Goal: Navigation & Orientation: Find specific page/section

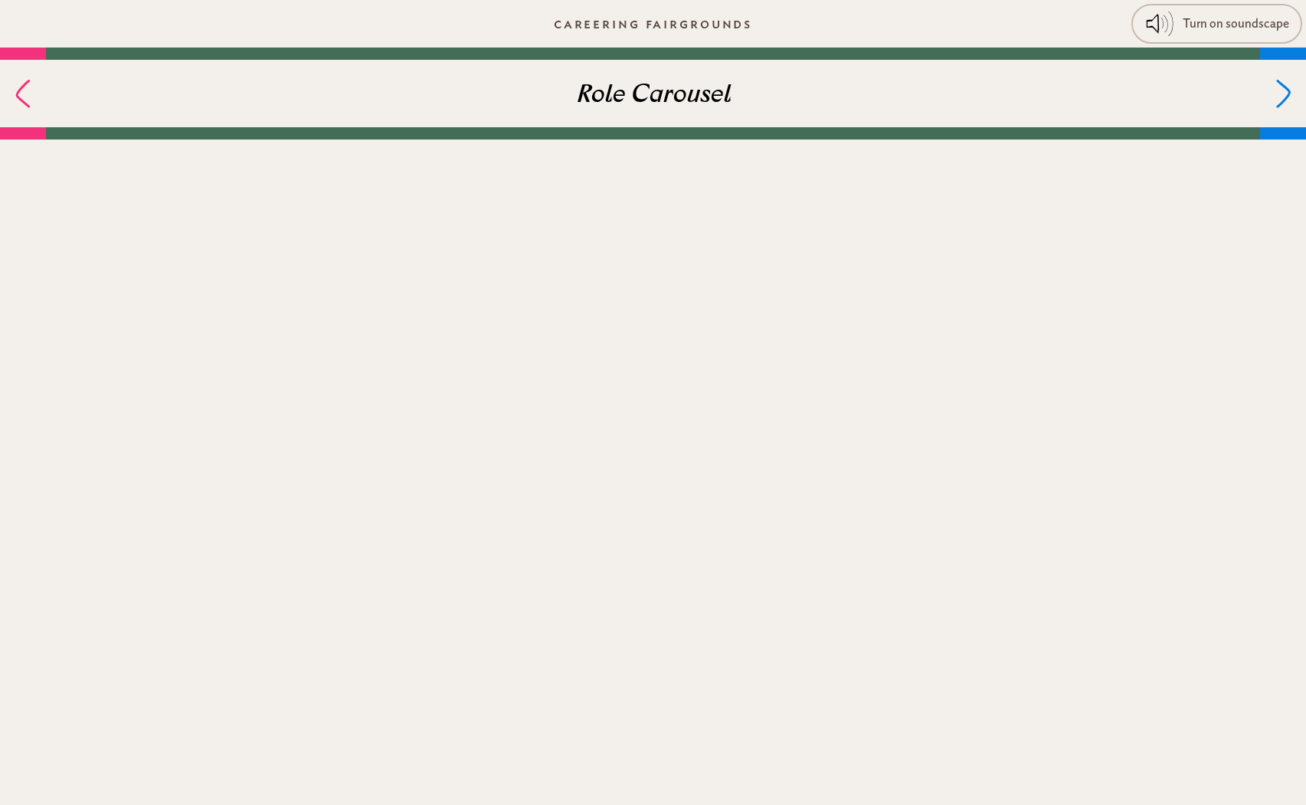
click at [676, 99] on h3 "Role Carousel" at bounding box center [653, 96] width 155 height 37
click at [682, 97] on h3 "Role Carousel" at bounding box center [653, 96] width 155 height 37
click at [1215, 26] on div "Turn off soundscape" at bounding box center [1236, 24] width 108 height 28
click at [1290, 100] on icon at bounding box center [1288, 92] width 11 height 25
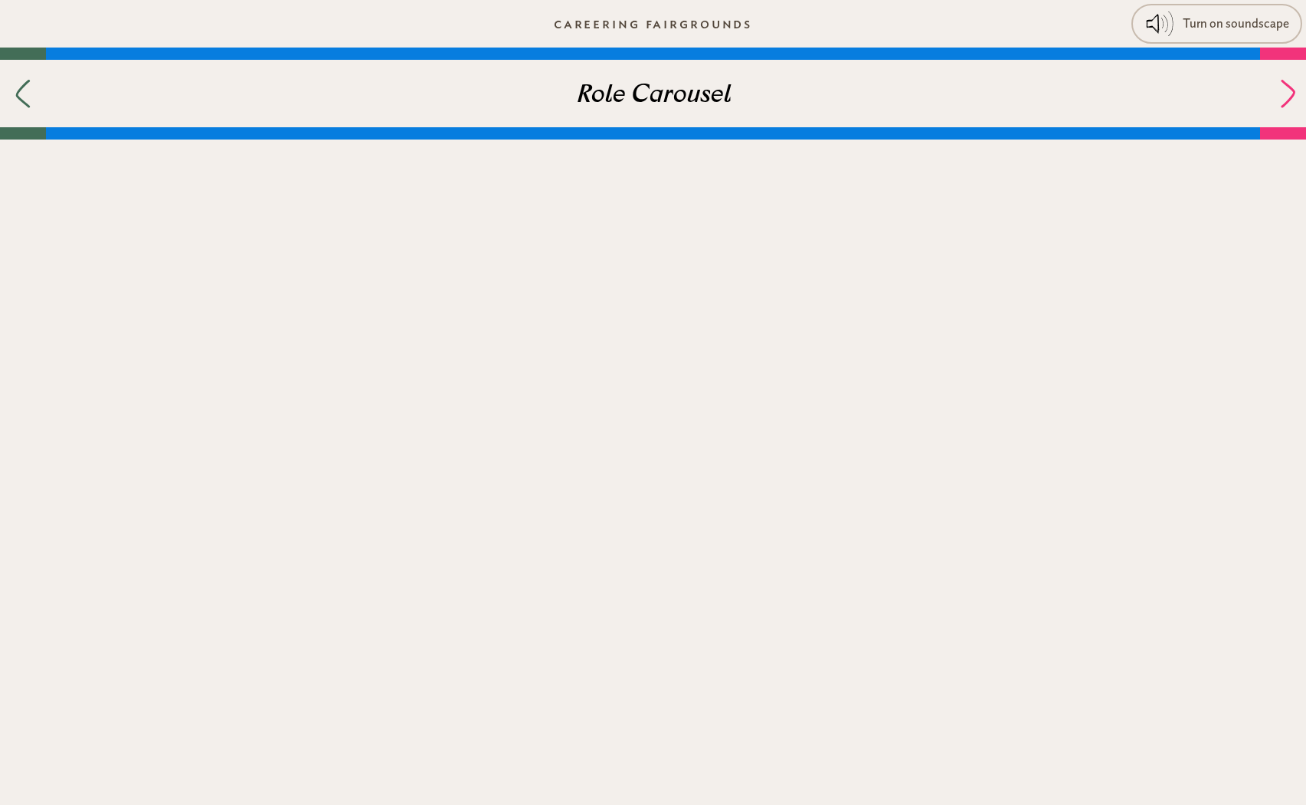
click at [1290, 100] on icon at bounding box center [1288, 92] width 11 height 25
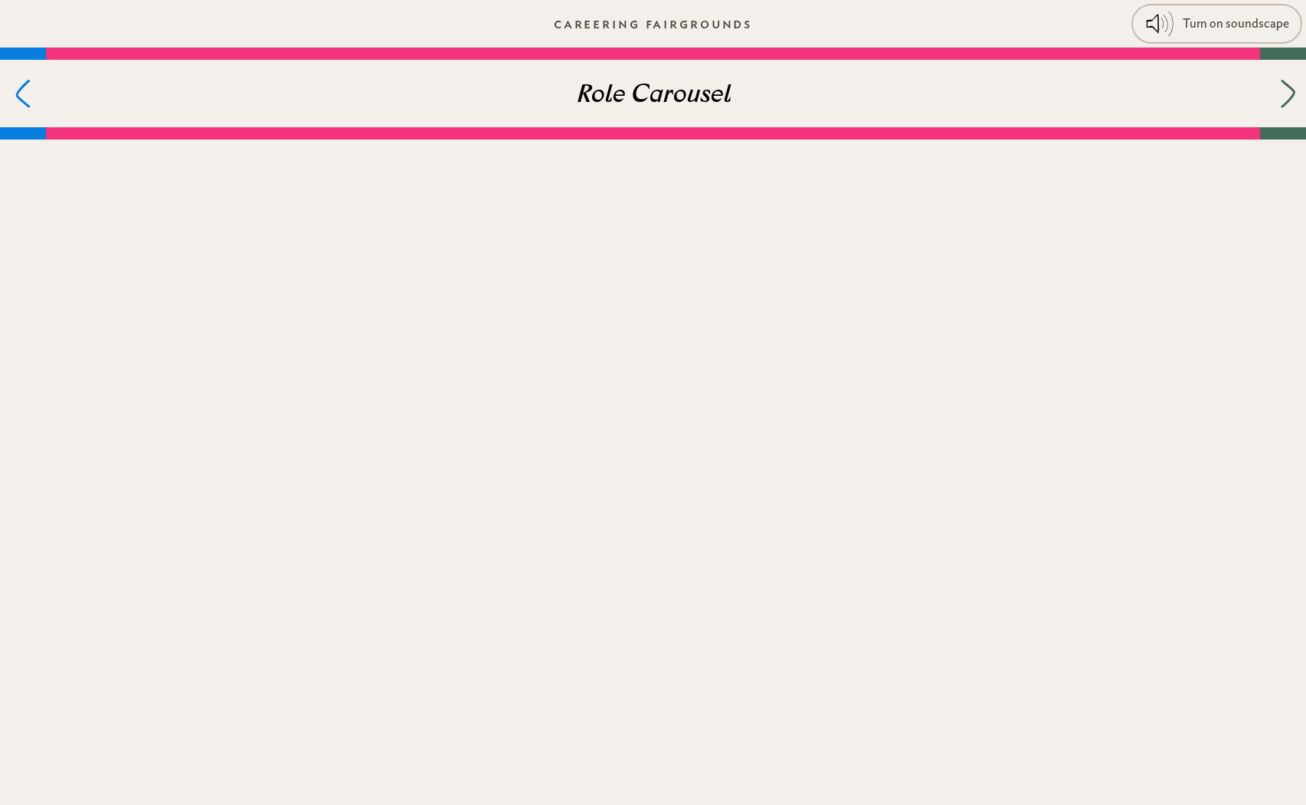
click at [1290, 100] on icon at bounding box center [1288, 92] width 11 height 25
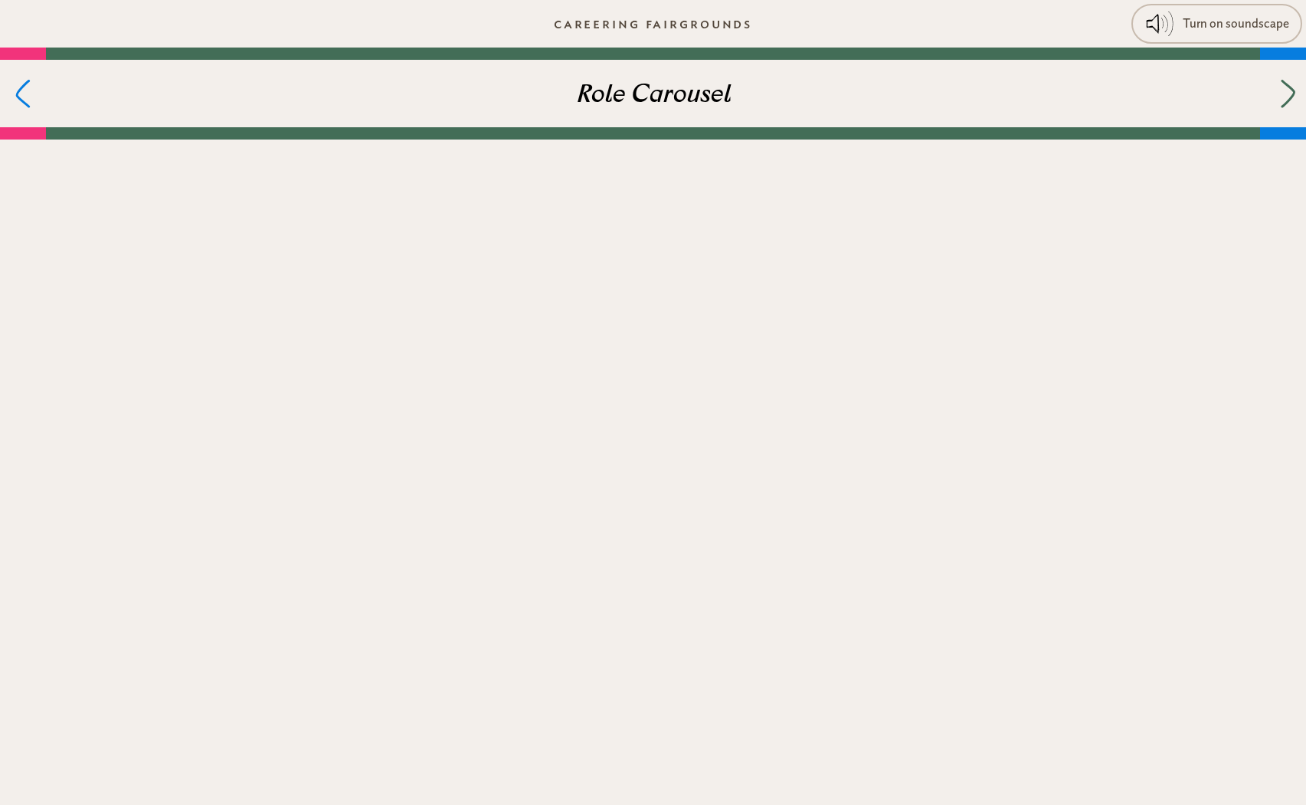
click at [1290, 100] on icon at bounding box center [1288, 92] width 11 height 25
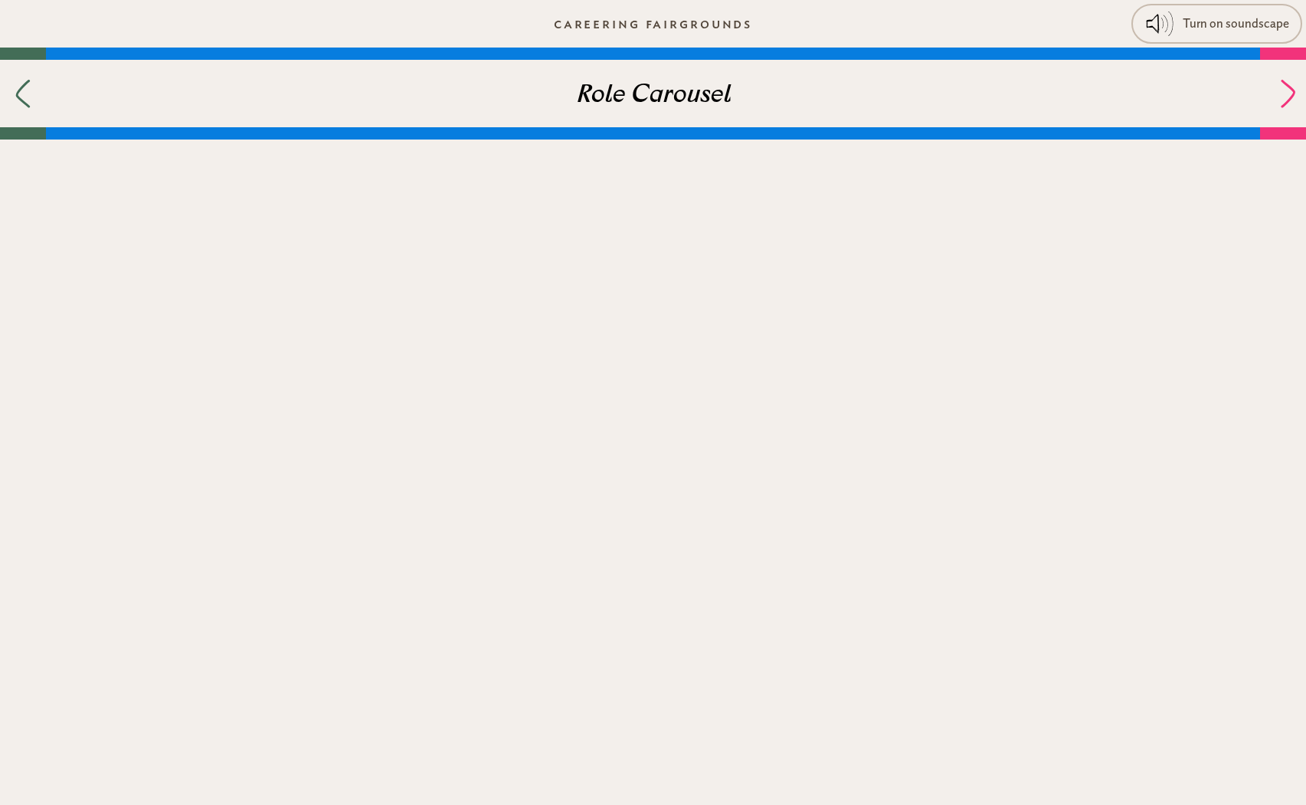
click at [1290, 100] on icon at bounding box center [1288, 92] width 11 height 25
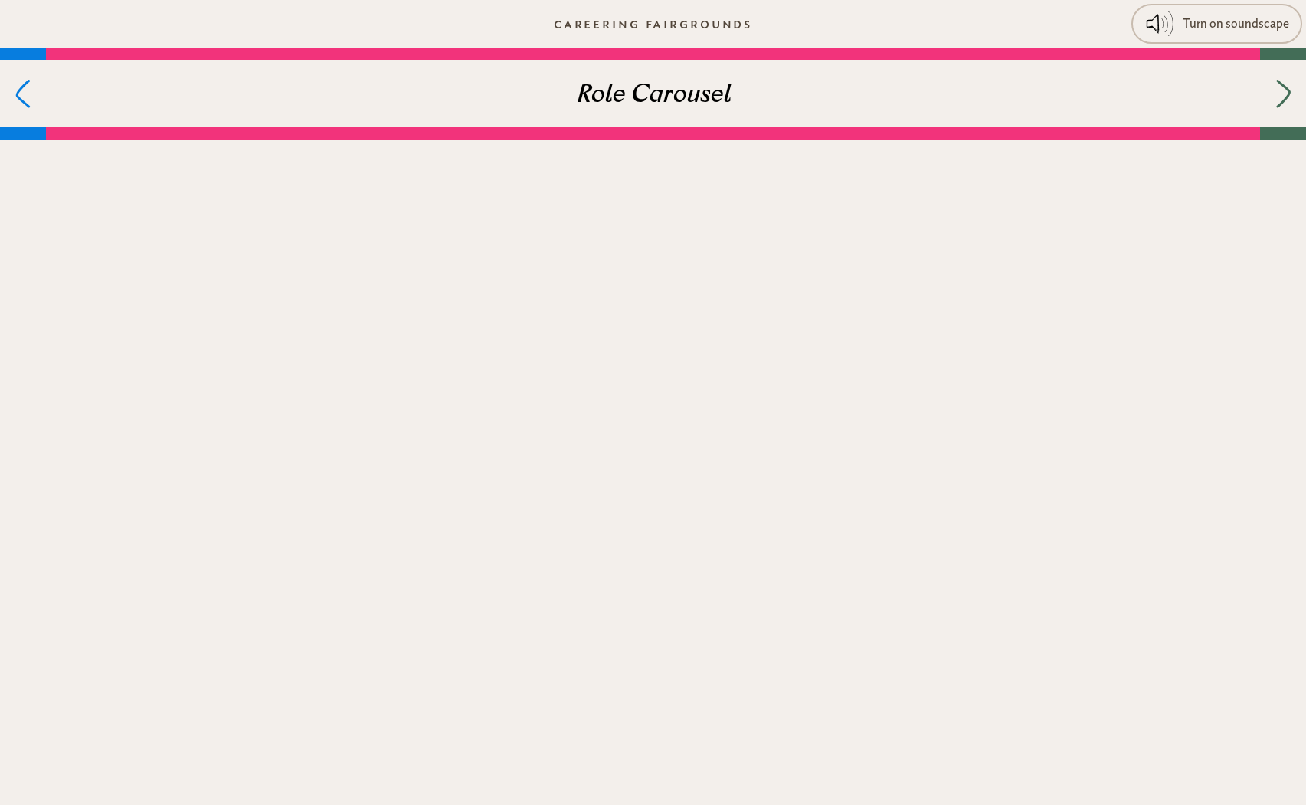
click at [861, 76] on div "Role Carousel" at bounding box center [653, 93] width 1215 height 67
click at [680, 96] on h3 "Role Carousel" at bounding box center [653, 96] width 155 height 37
click at [925, 106] on div "Role Carousel" at bounding box center [653, 93] width 1215 height 67
click at [712, 22] on link "Careering Fairgrounds" at bounding box center [653, 23] width 223 height 35
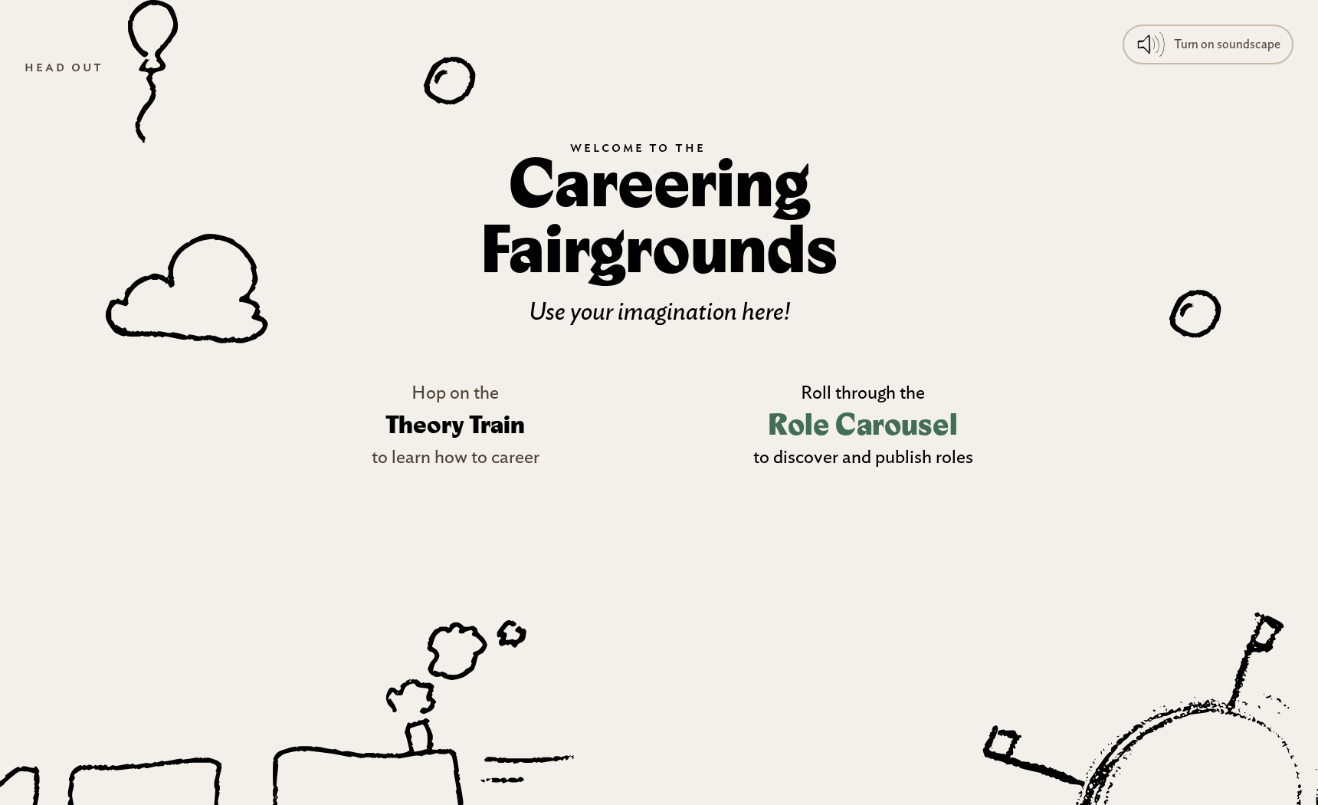
click at [894, 418] on h3 "Role Carousel" at bounding box center [862, 425] width 189 height 44
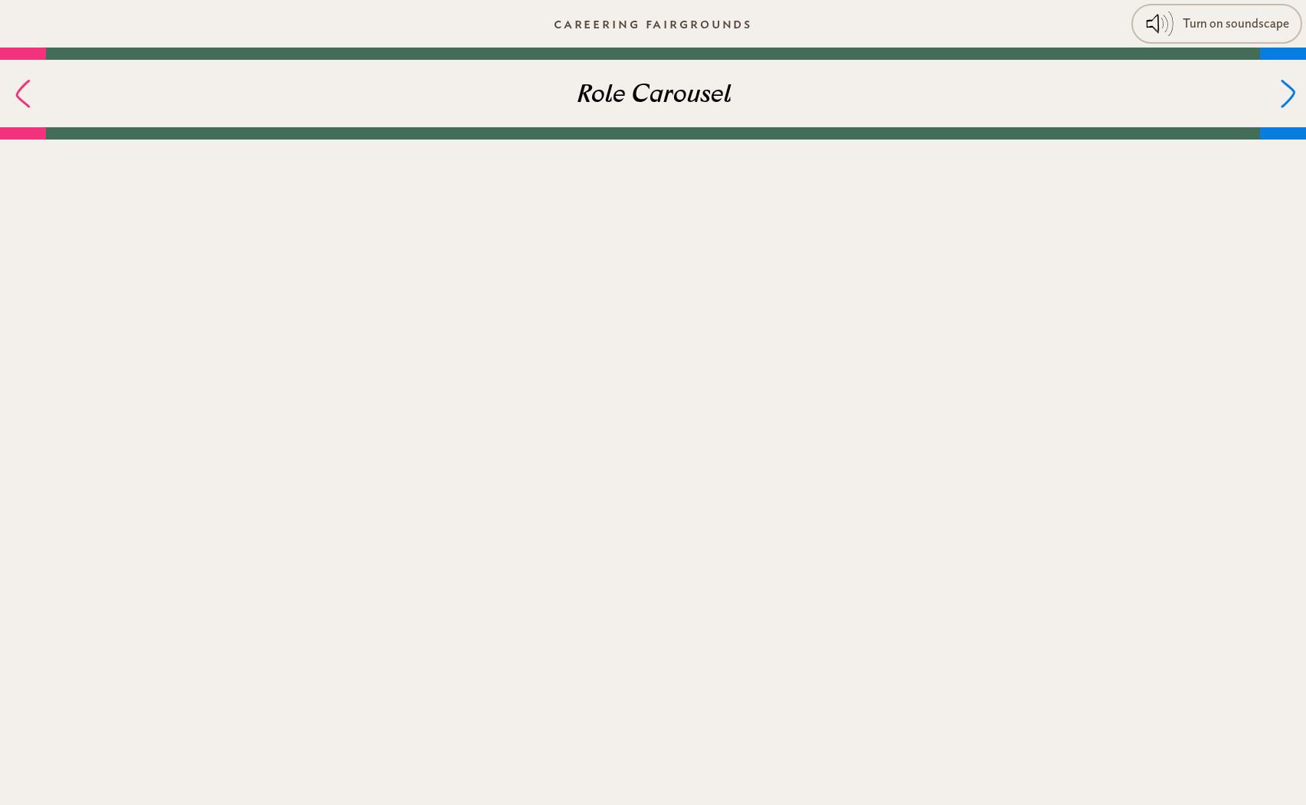
click at [1297, 80] on div at bounding box center [1284, 93] width 46 height 67
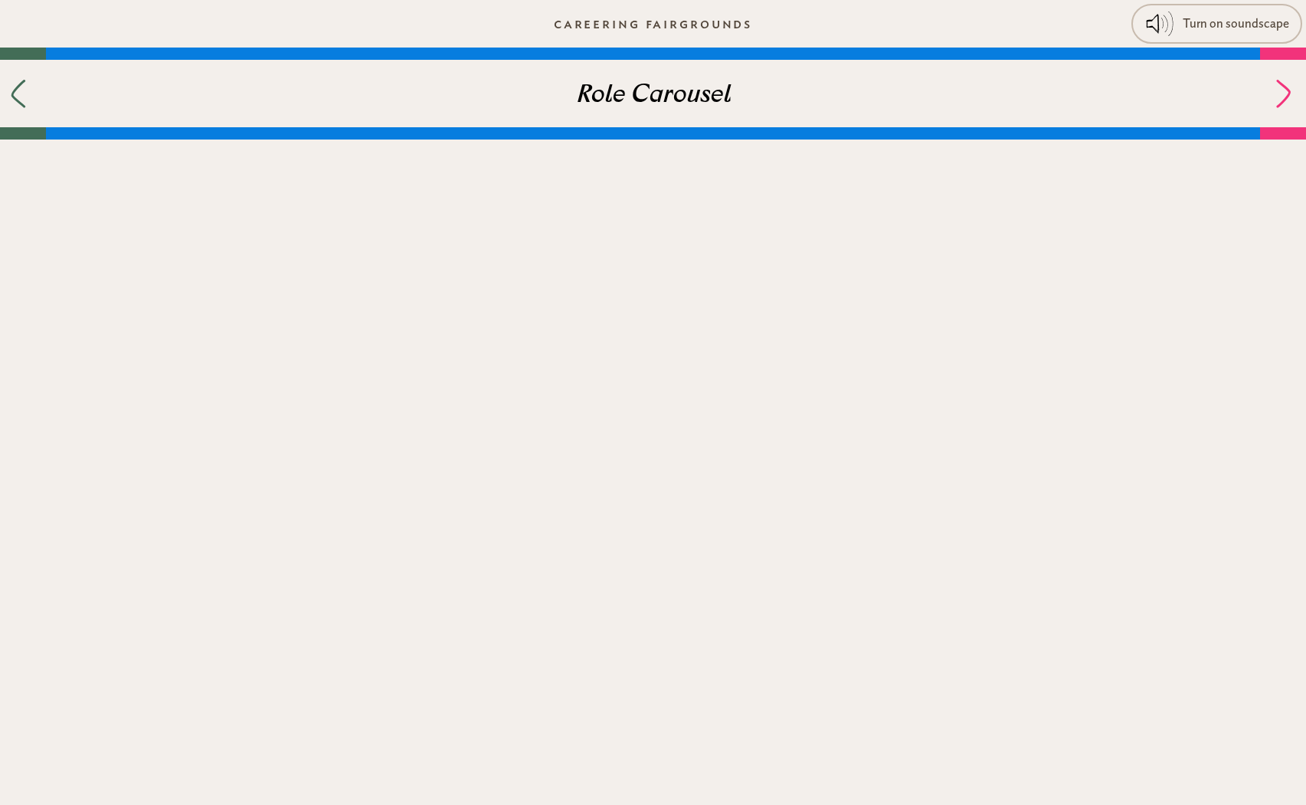
click at [32, 97] on div at bounding box center [23, 93] width 46 height 67
